Goal: Transaction & Acquisition: Obtain resource

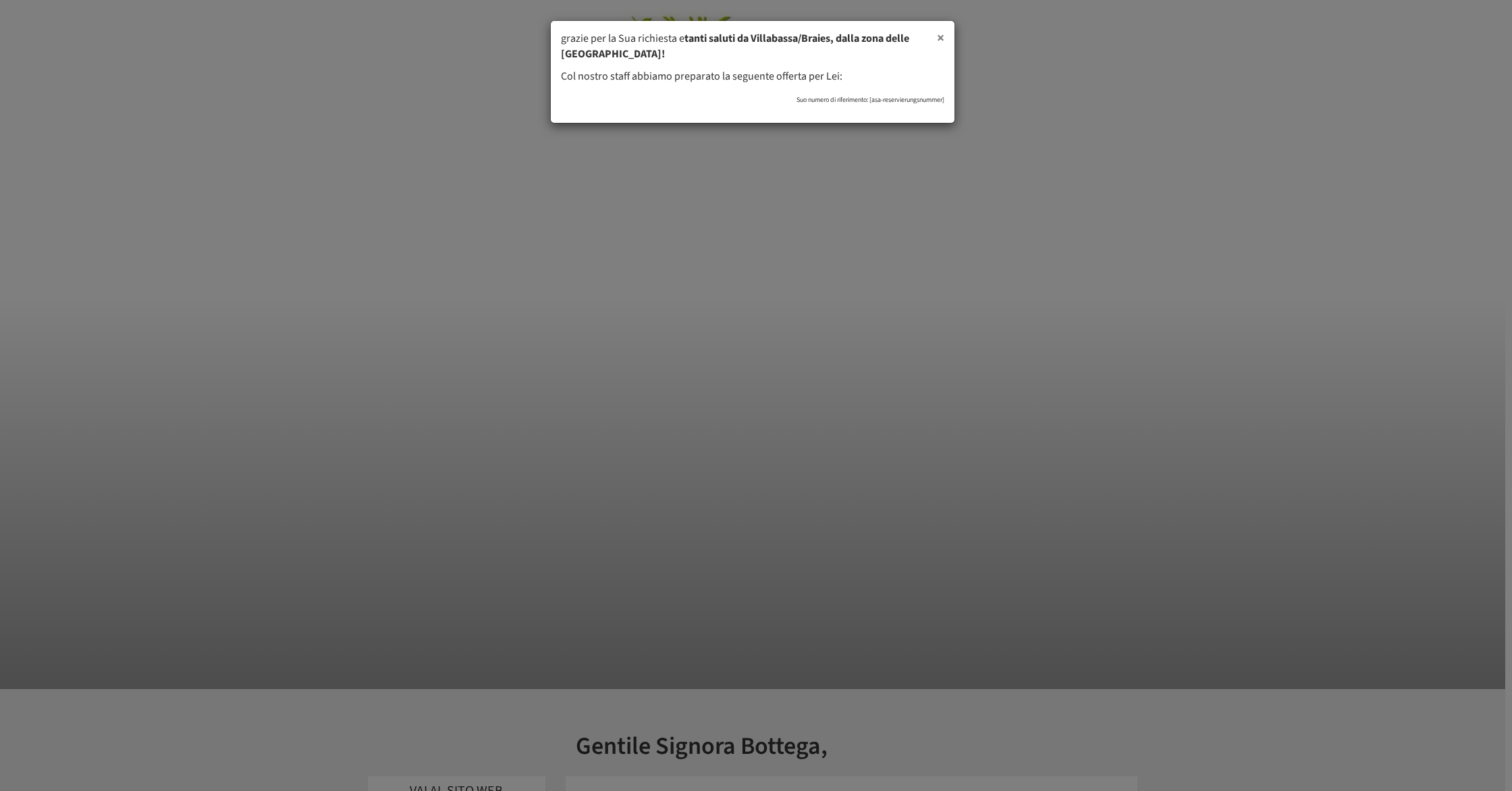
click at [939, 38] on span "×" at bounding box center [940, 38] width 7 height 20
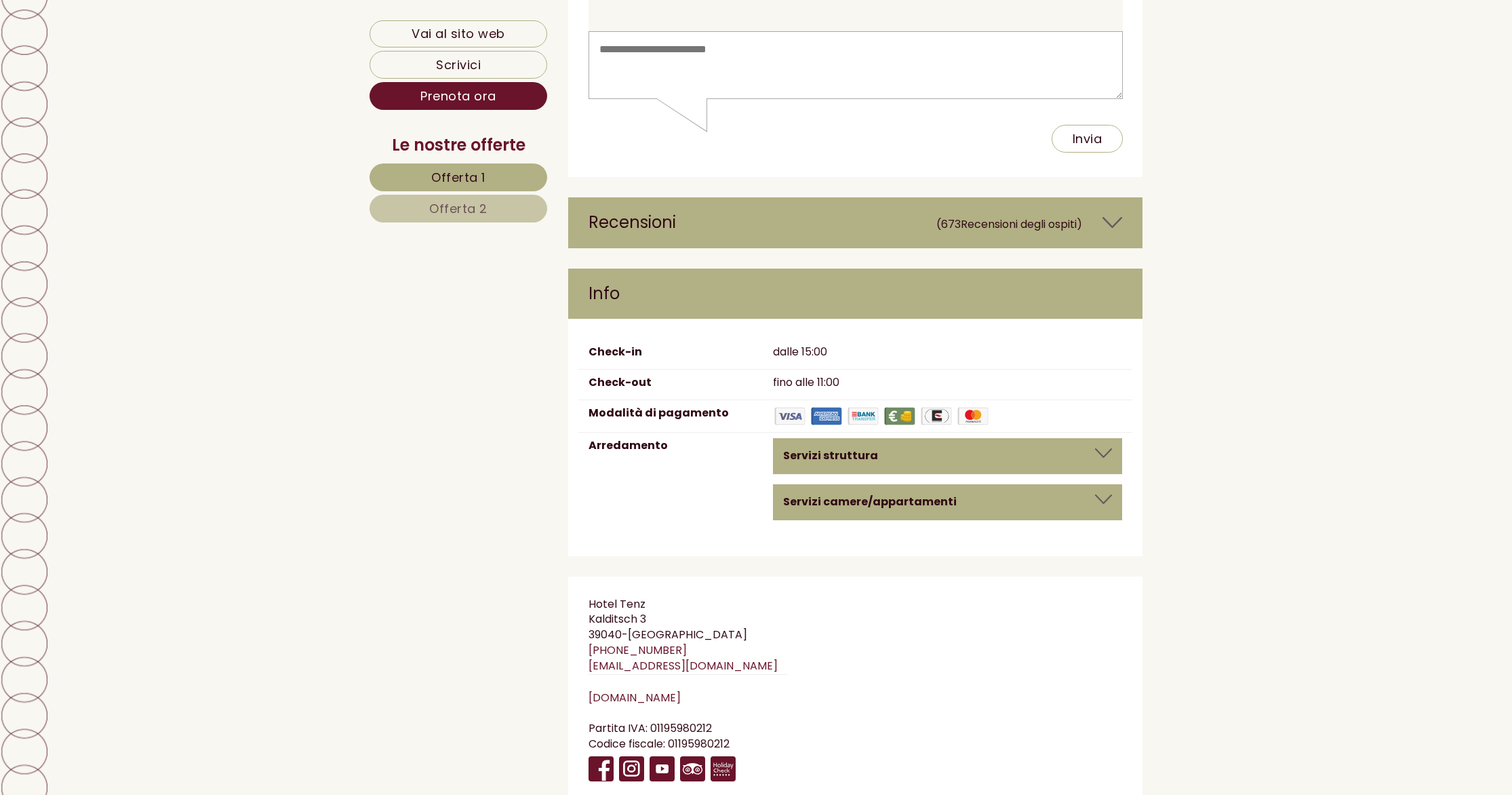
scroll to position [5983, 0]
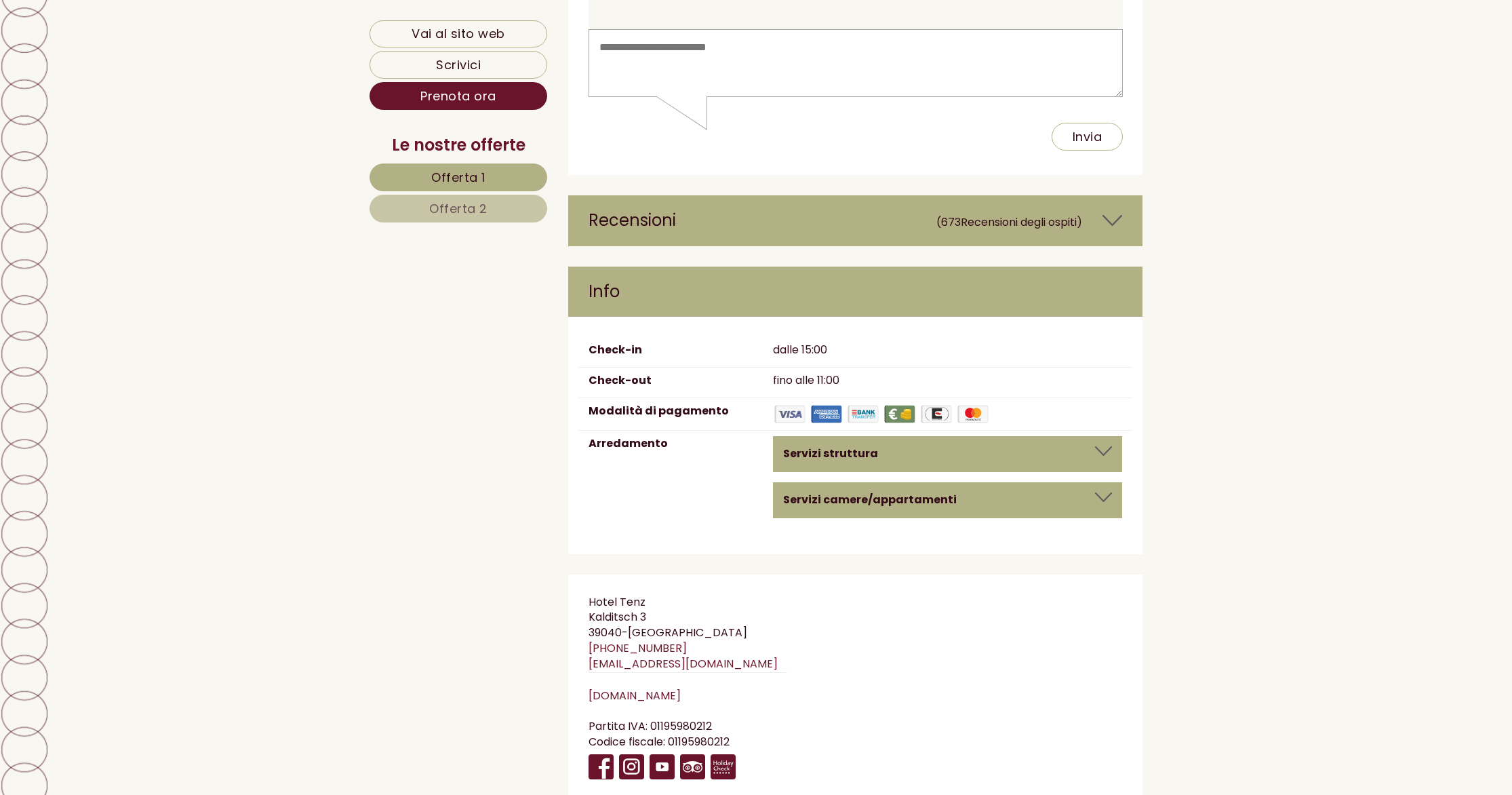
click at [1113, 209] on icon at bounding box center [1112, 220] width 20 height 23
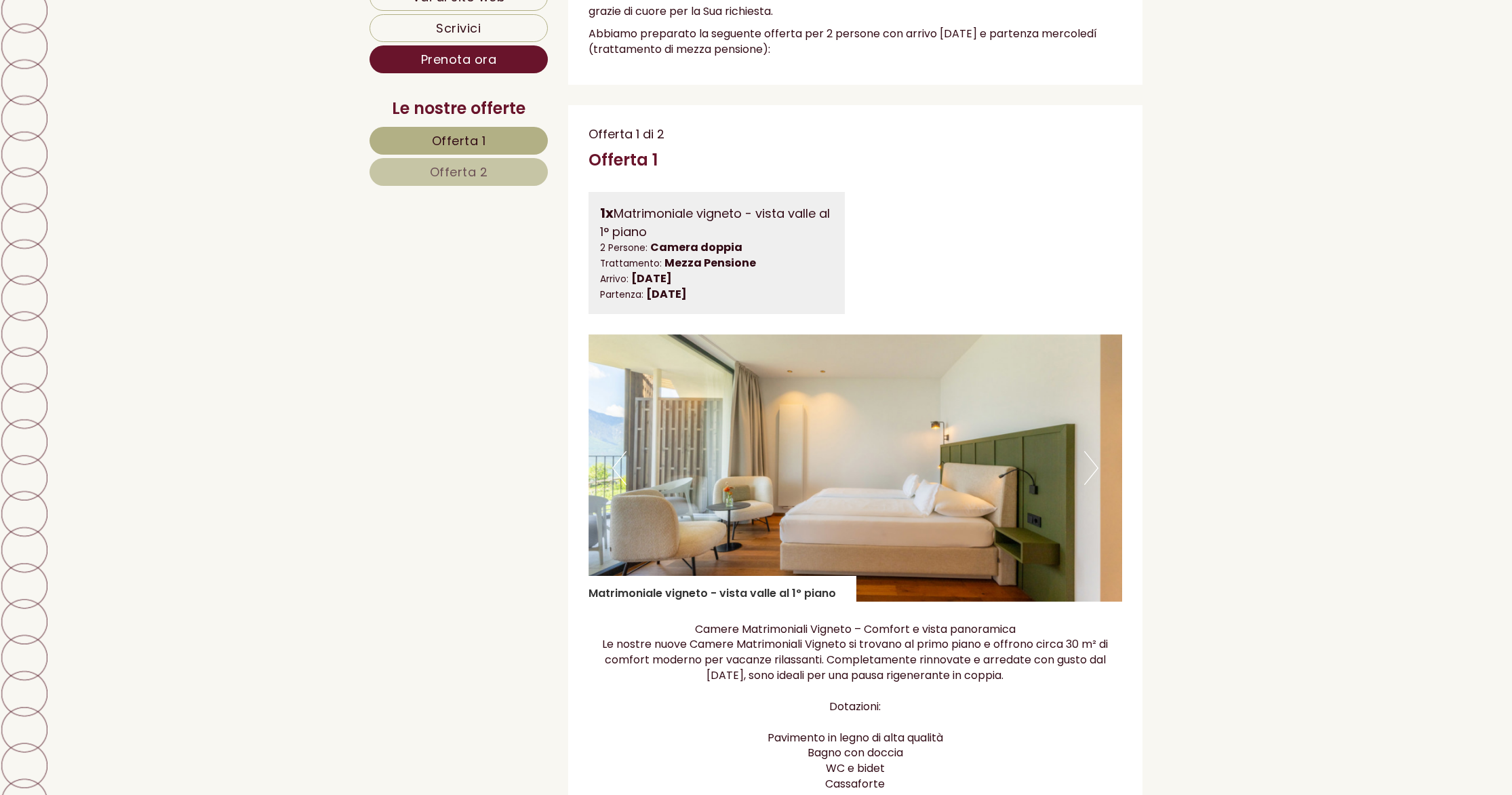
scroll to position [0, 0]
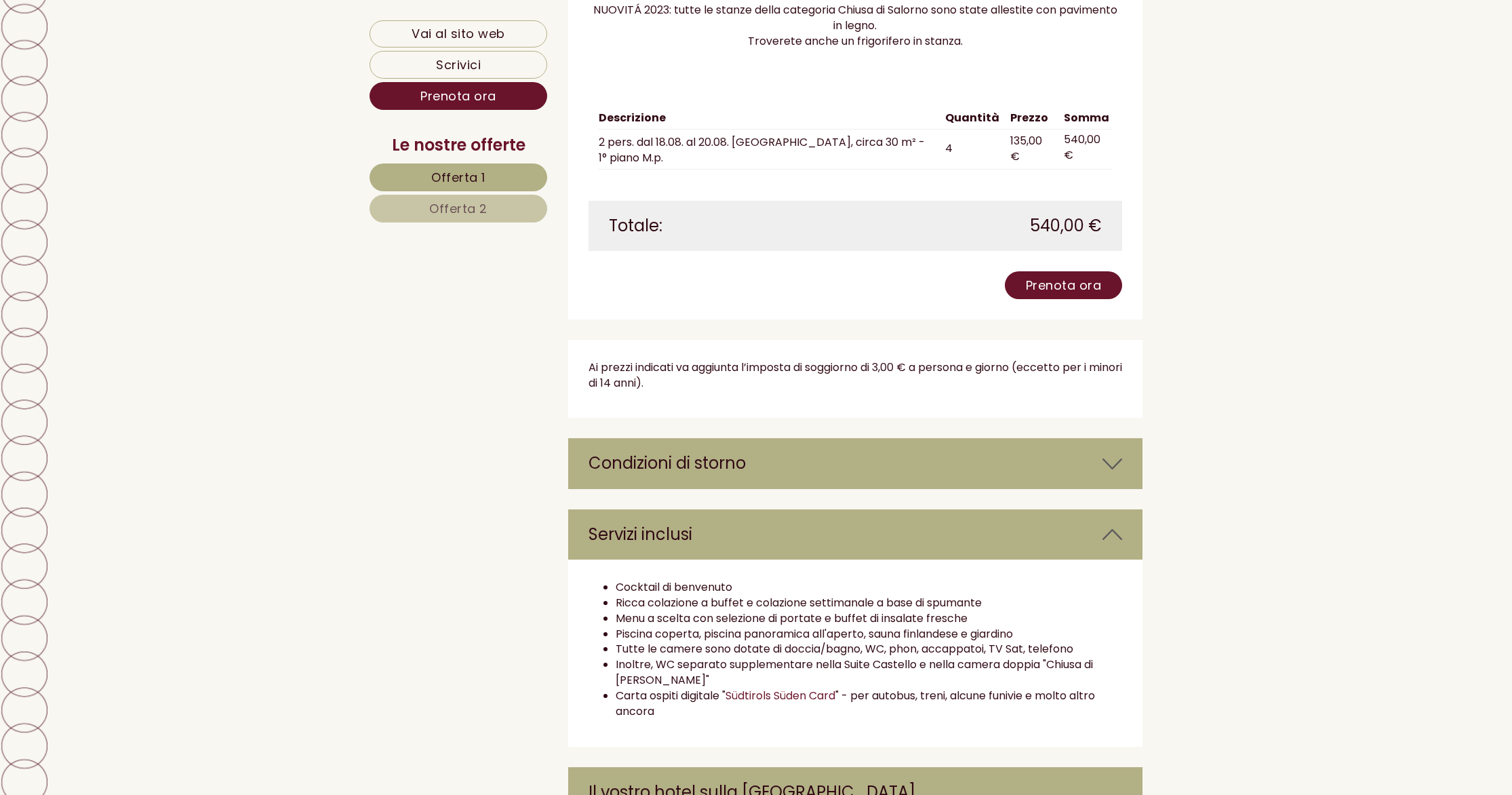
scroll to position [2573, 0]
